Goal: Information Seeking & Learning: Find specific fact

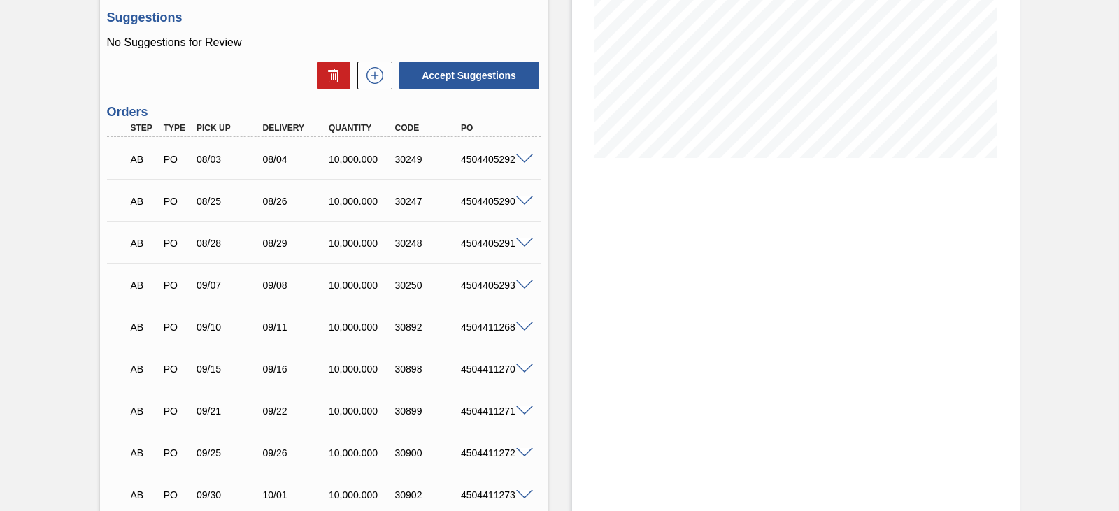
scroll to position [280, 0]
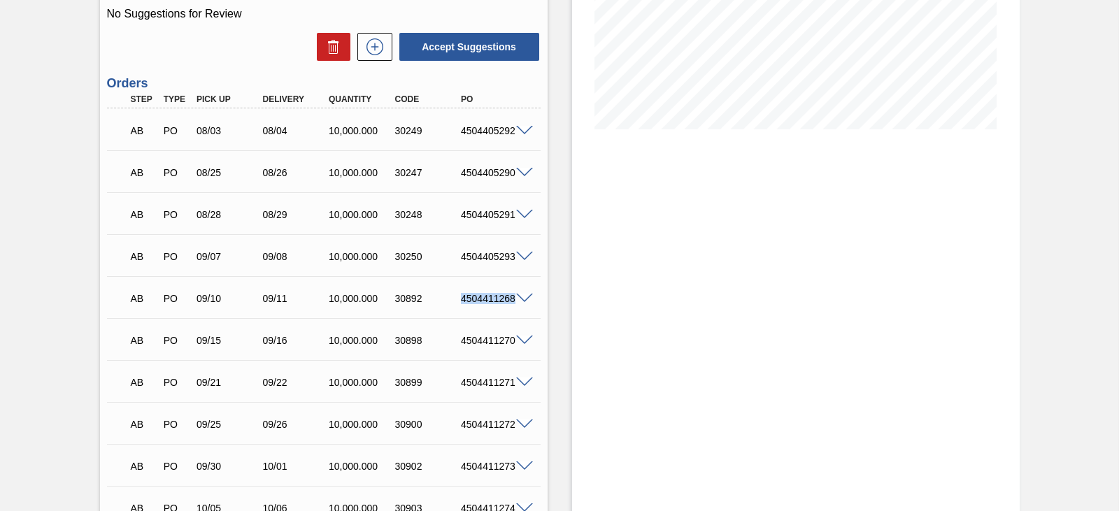
drag, startPoint x: 462, startPoint y: 298, endPoint x: 513, endPoint y: 299, distance: 51.1
click at [513, 299] on div "AB PO 09/10 09/11 10,000.000 30892 4504411268" at bounding box center [324, 297] width 434 height 35
copy div "4504411268"
drag, startPoint x: 459, startPoint y: 339, endPoint x: 512, endPoint y: 341, distance: 52.5
click at [512, 341] on div "AB PO 09/15 09/16 10,000.000 30898 4504411270" at bounding box center [324, 339] width 434 height 35
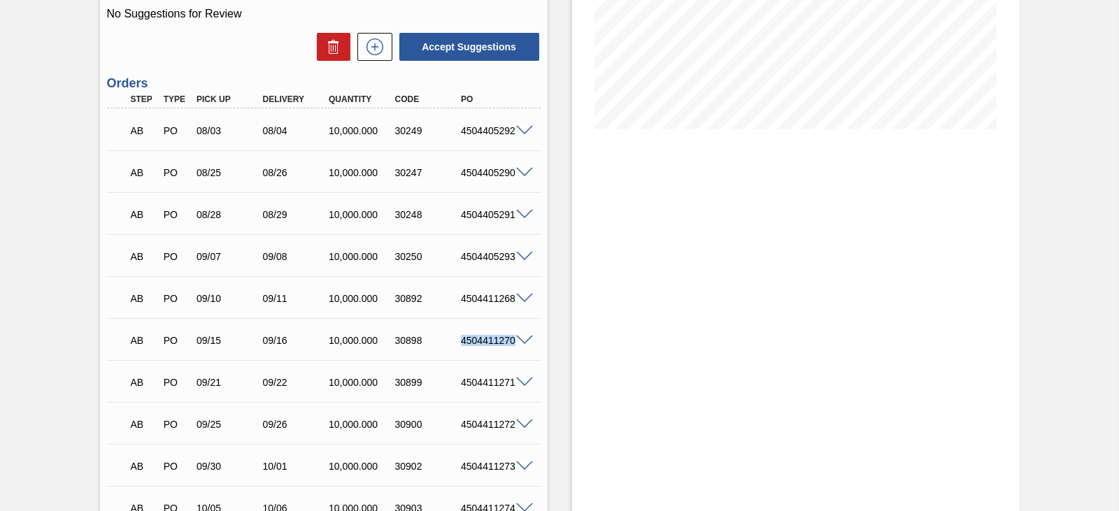
copy div "4504411270"
drag, startPoint x: 459, startPoint y: 385, endPoint x: 513, endPoint y: 384, distance: 53.9
click at [513, 384] on div "AB PO 09/21 09/22 10,000.000 30899 4504411271" at bounding box center [324, 381] width 434 height 35
copy div "4504411271"
drag, startPoint x: 492, startPoint y: 425, endPoint x: 527, endPoint y: 425, distance: 35.0
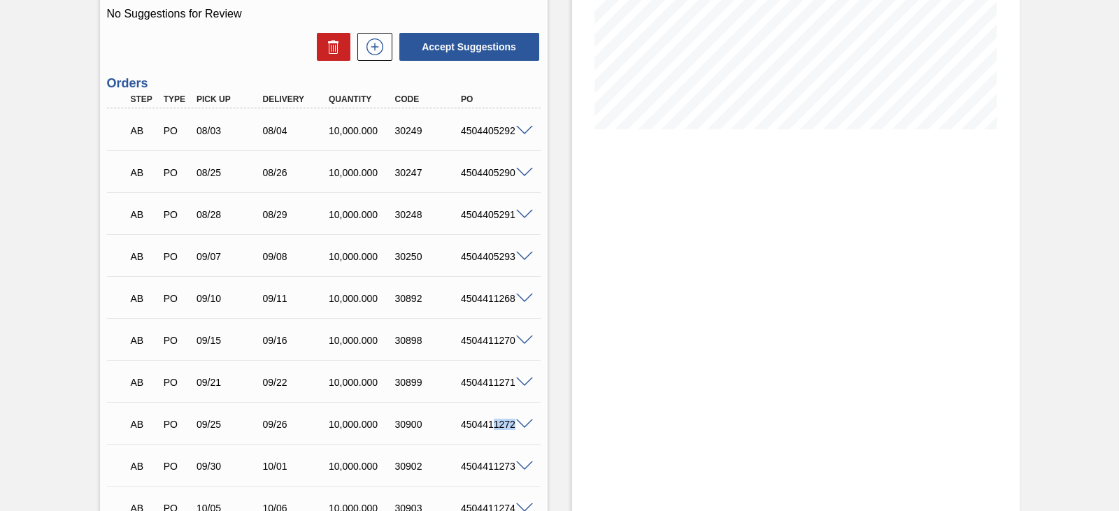
click at [527, 425] on div "AB PO 09/25 09/26 10,000.000 30900 4504411272" at bounding box center [324, 423] width 434 height 35
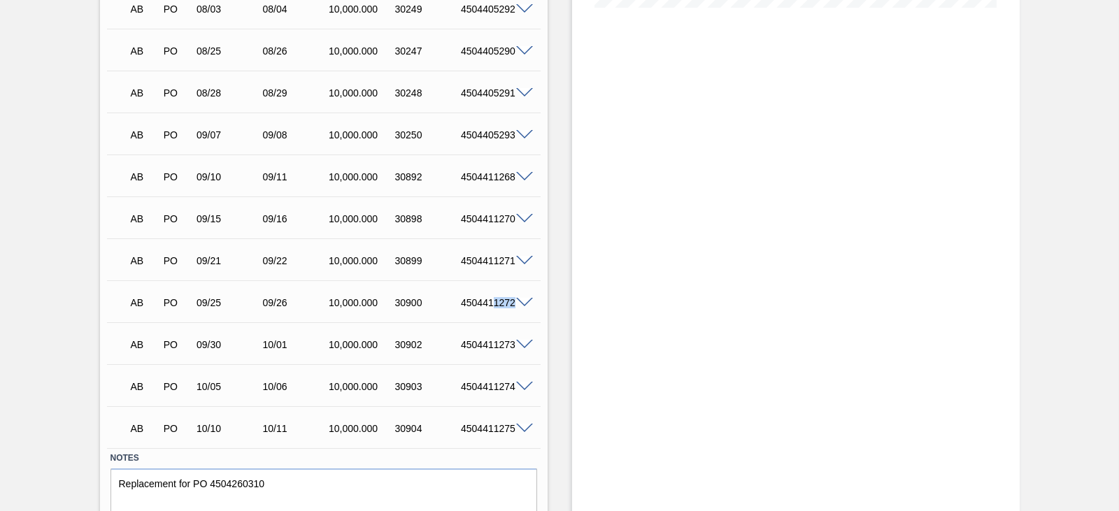
scroll to position [453, 0]
